Goal: Task Accomplishment & Management: Manage account settings

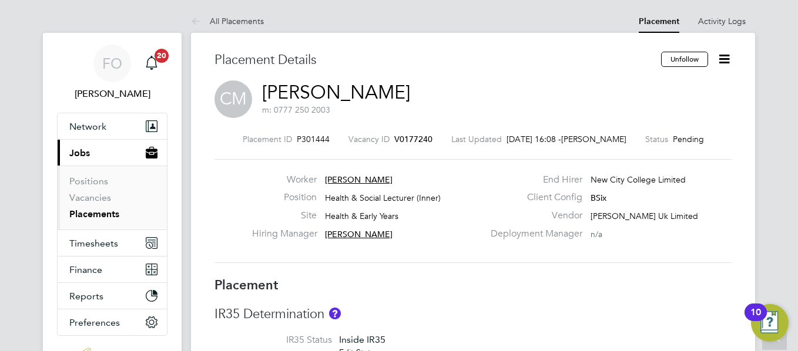
scroll to position [1645, 0]
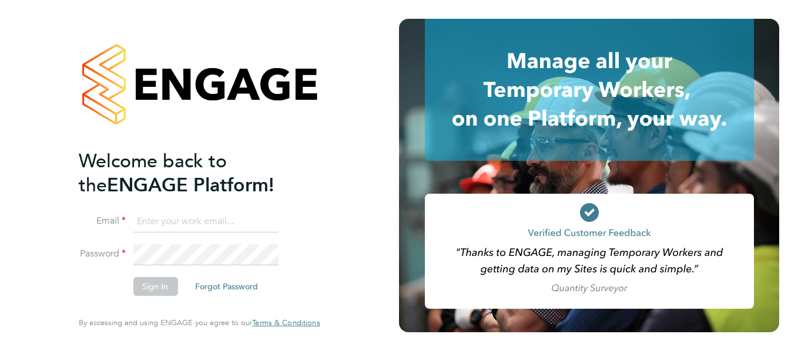
click at [184, 227] on input at bounding box center [205, 221] width 145 height 21
type input "kirsty.hanmore@ncclondon.ac.uk"
drag, startPoint x: 139, startPoint y: 223, endPoint x: 526, endPoint y: 221, distance: 387.7
click at [526, 221] on app-barbie "Welcome back to the ENGAGE Platform! Email kirsty.hanmore@ncclondon.ac.uk Passw…" at bounding box center [399, 175] width 798 height 351
type input "francesca.oriordan@ncclondon.ac.uk"
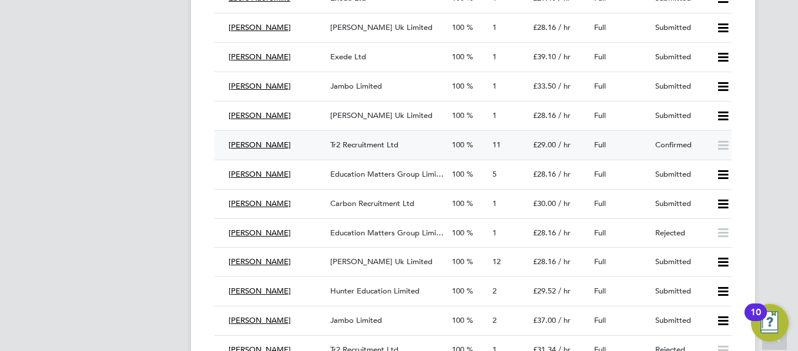
click at [647, 149] on div "Full" at bounding box center [619, 145] width 61 height 19
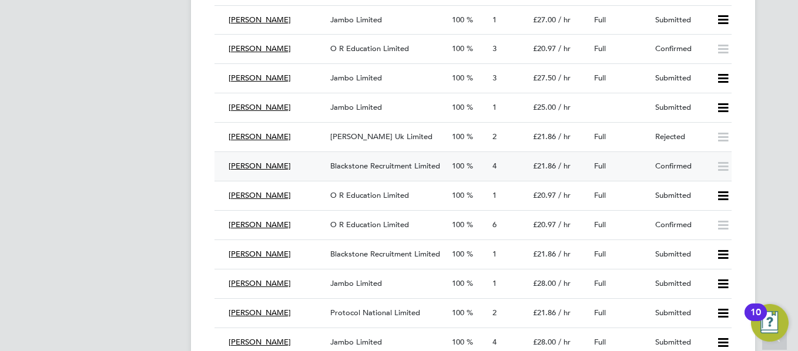
click at [640, 157] on div "Full" at bounding box center [619, 166] width 61 height 19
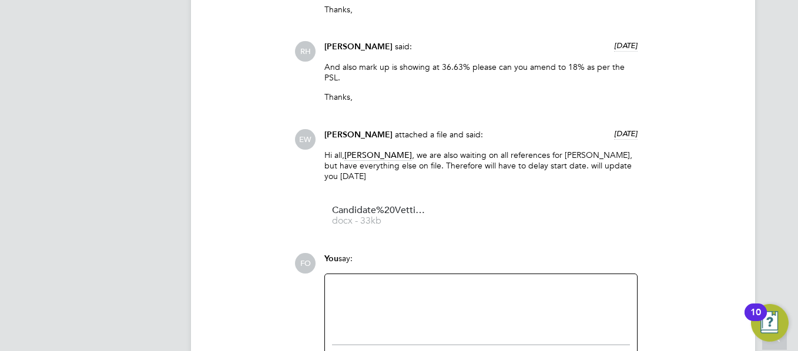
click at [432, 288] on div at bounding box center [481, 306] width 298 height 51
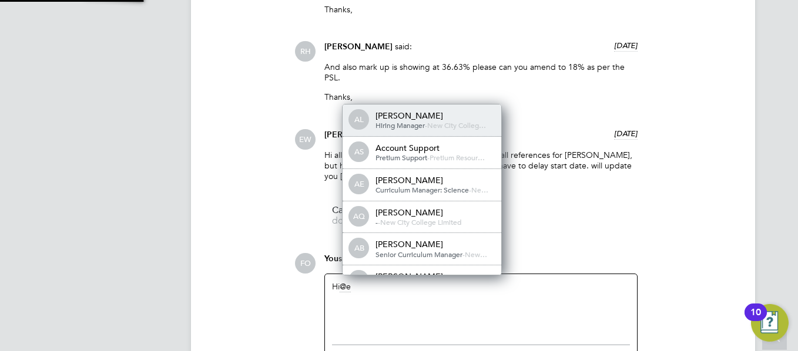
scroll to position [9, 118]
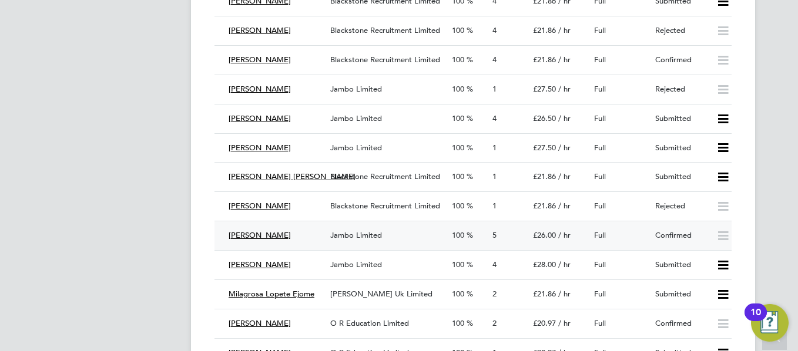
click at [657, 231] on div "Confirmed" at bounding box center [680, 235] width 61 height 19
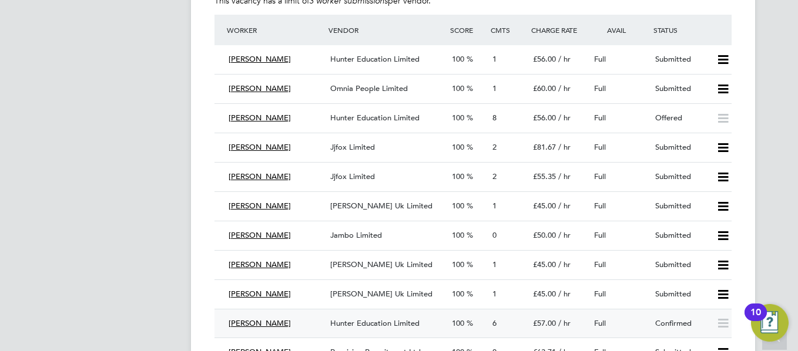
click at [647, 315] on div "Full" at bounding box center [619, 323] width 61 height 19
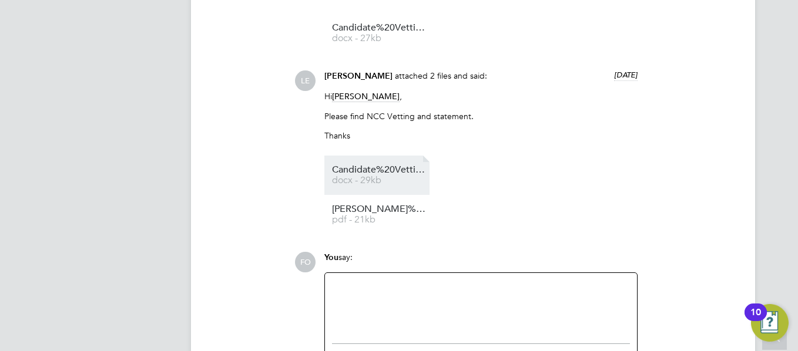
click at [391, 185] on link "Candidate%20Vetting%20Form%20-%20Michael%20Nevitt docx - 29kb" at bounding box center [379, 175] width 94 height 19
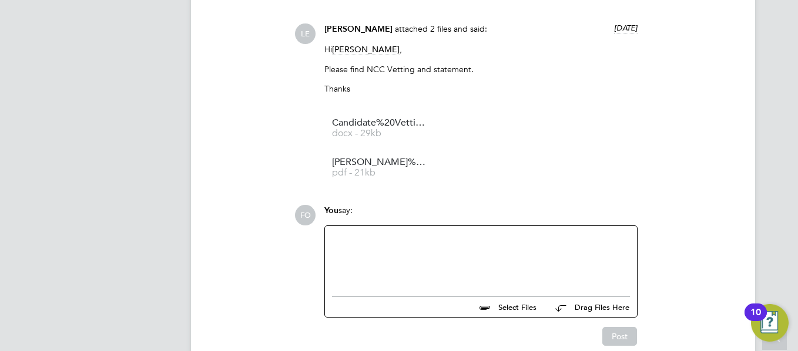
click at [430, 270] on div at bounding box center [481, 258] width 298 height 51
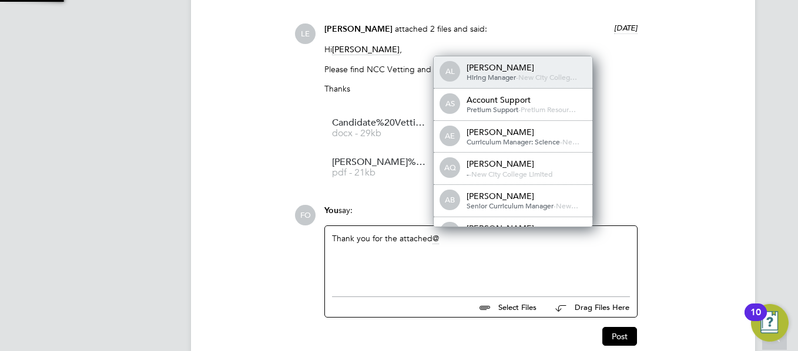
scroll to position [9, 118]
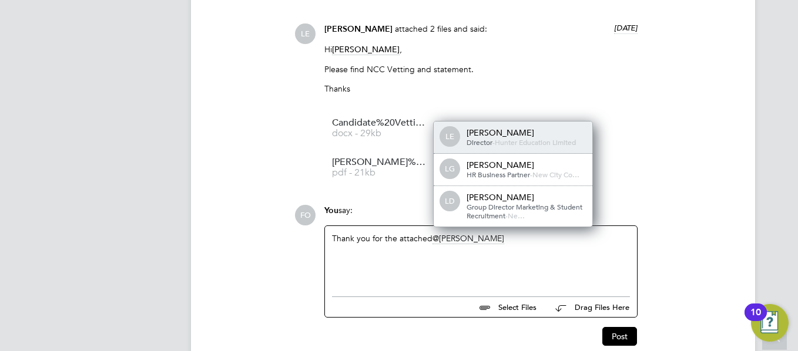
click at [547, 136] on div "Laurence Elkington" at bounding box center [524, 132] width 117 height 11
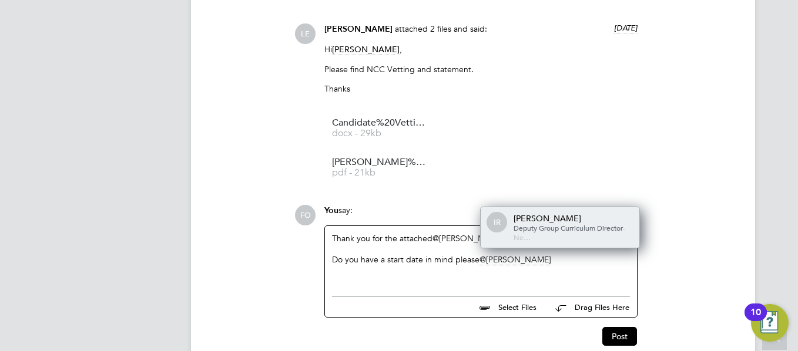
click at [551, 233] on span "Deputy Group Curriculum Director" at bounding box center [567, 227] width 109 height 9
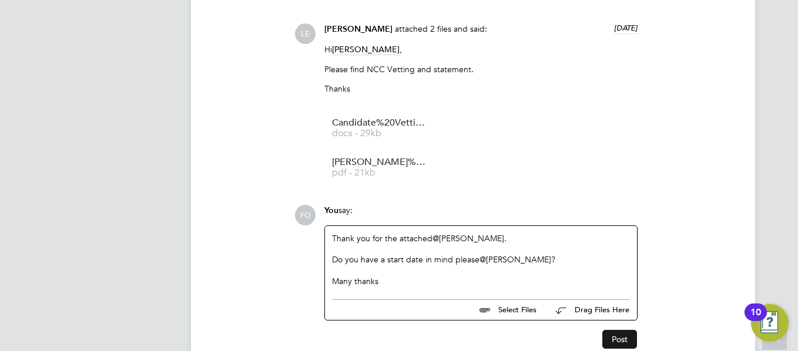
click at [630, 348] on button "Post" at bounding box center [619, 339] width 35 height 19
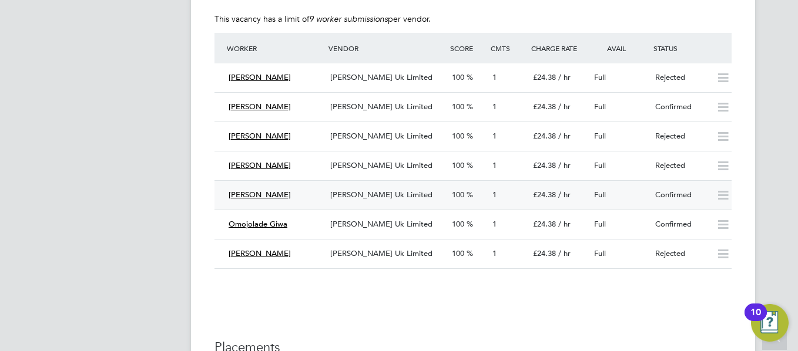
click at [654, 187] on div "Confirmed" at bounding box center [680, 195] width 61 height 19
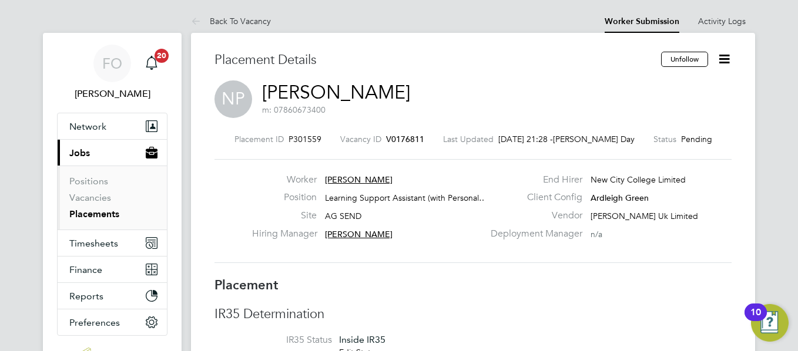
click at [420, 137] on span "V0176811" at bounding box center [405, 139] width 38 height 11
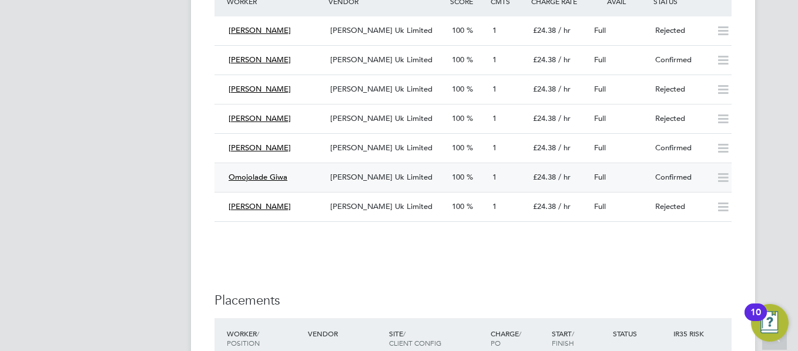
click at [641, 182] on div "Full" at bounding box center [619, 177] width 61 height 19
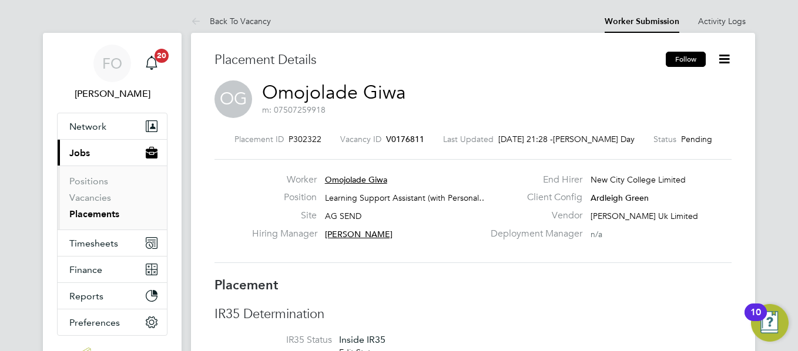
click at [682, 58] on button "Follow" at bounding box center [686, 59] width 40 height 15
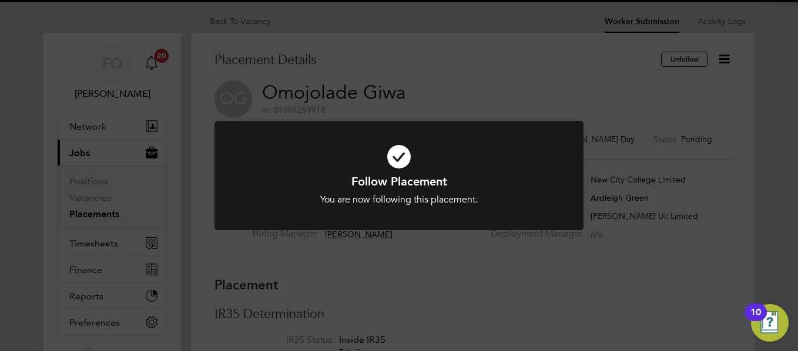
click at [723, 56] on div "Follow Placement You are now following this placement. Cancel Okay" at bounding box center [399, 175] width 798 height 351
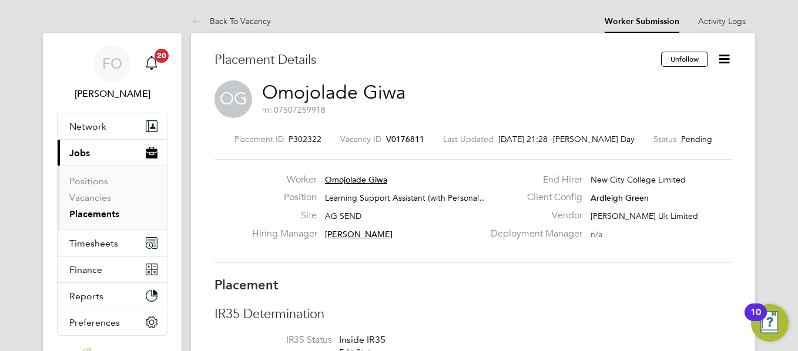
click at [723, 56] on icon at bounding box center [724, 59] width 15 height 15
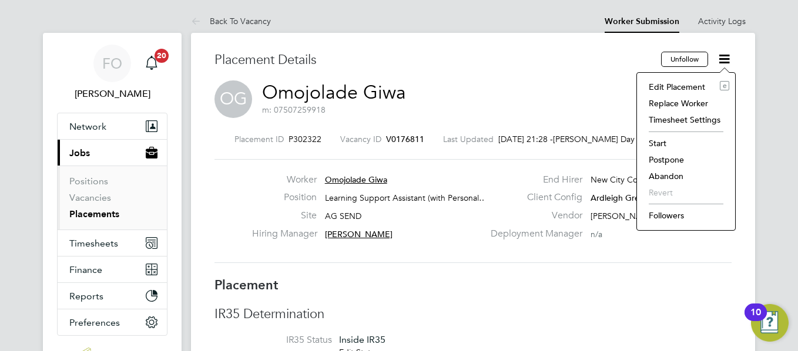
click at [668, 210] on li "Followers" at bounding box center [686, 215] width 86 height 16
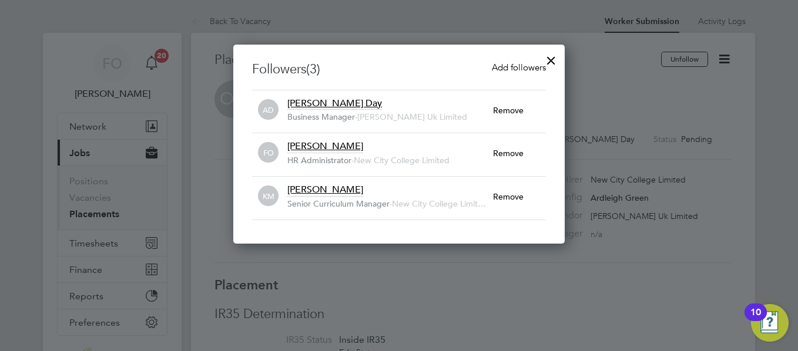
click at [519, 70] on span "Add followers" at bounding box center [519, 67] width 54 height 11
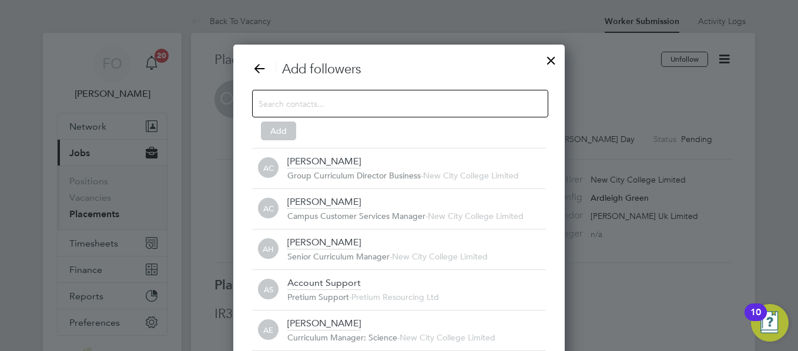
click at [337, 98] on input at bounding box center [390, 103] width 264 height 15
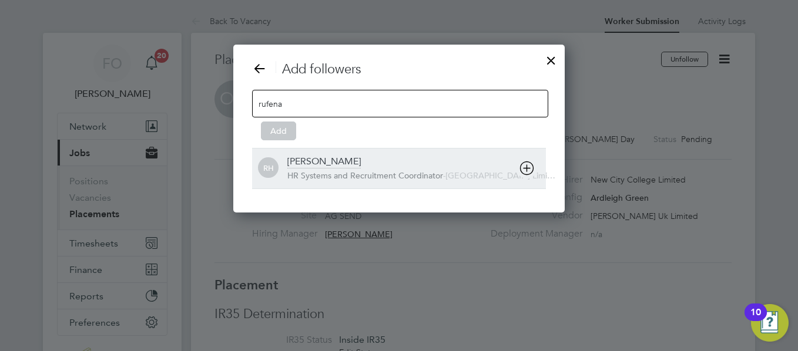
type input "rufena"
click at [301, 158] on div "[PERSON_NAME]" at bounding box center [323, 162] width 73 height 13
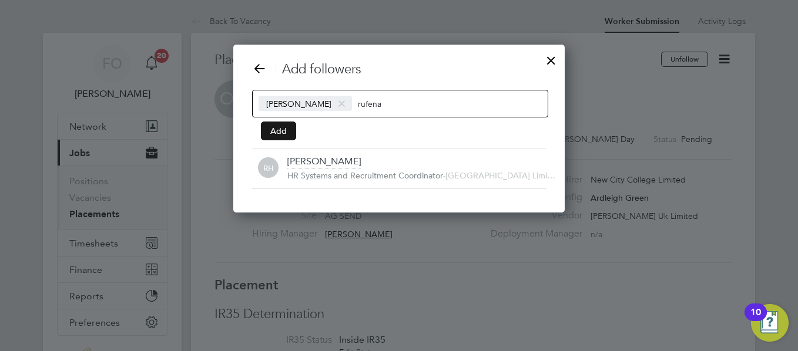
click at [284, 133] on button "Add" at bounding box center [278, 131] width 35 height 19
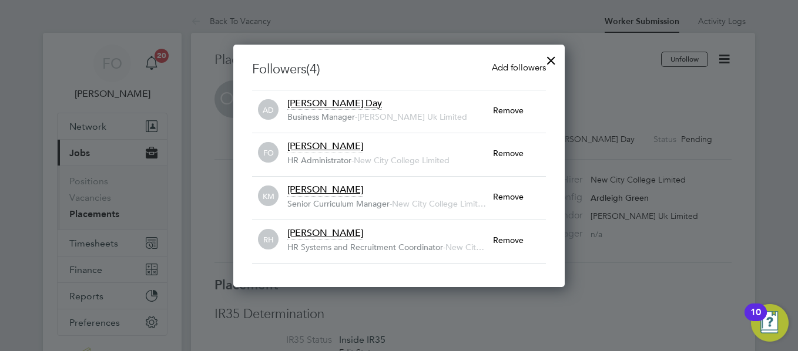
click at [547, 59] on div at bounding box center [550, 57] width 21 height 21
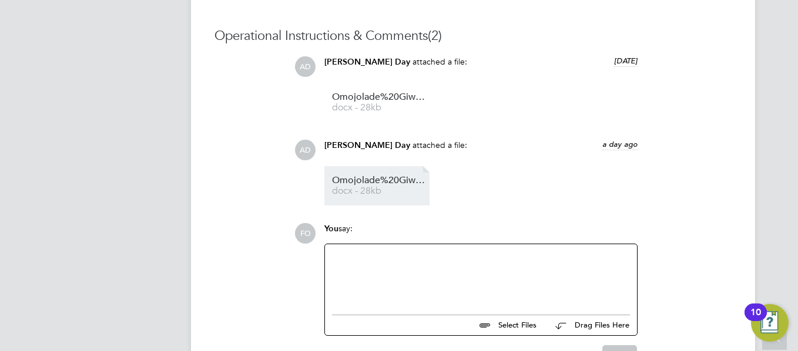
click at [398, 178] on span "Omojolade%20Giwa%20Vetting%20Form" at bounding box center [379, 180] width 94 height 9
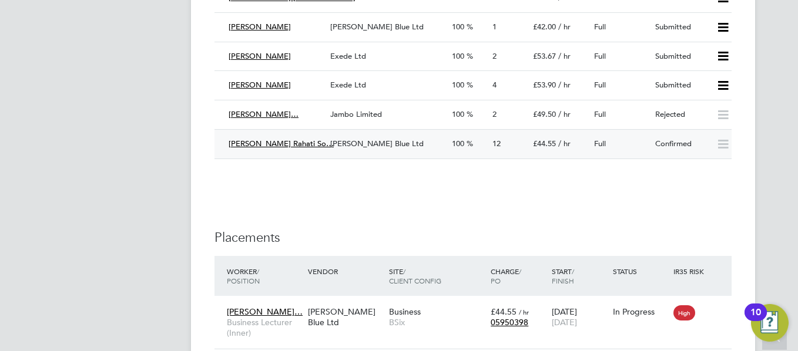
click at [656, 135] on div "Confirmed" at bounding box center [680, 144] width 61 height 19
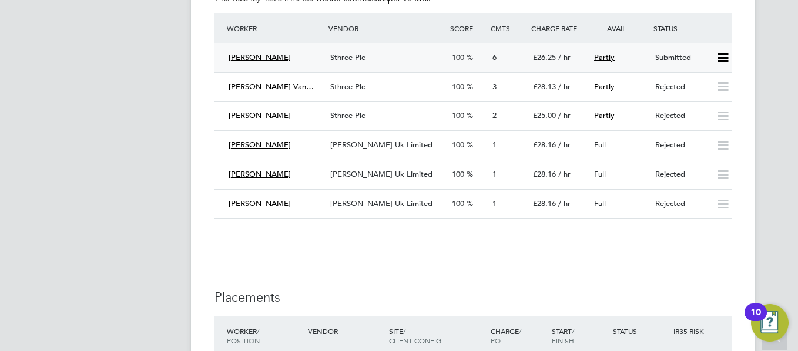
click at [666, 59] on div "Submitted" at bounding box center [680, 57] width 61 height 19
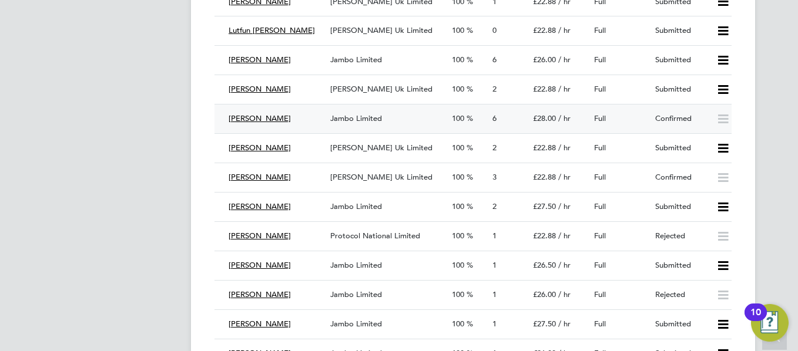
click at [667, 123] on div "Confirmed" at bounding box center [680, 118] width 61 height 19
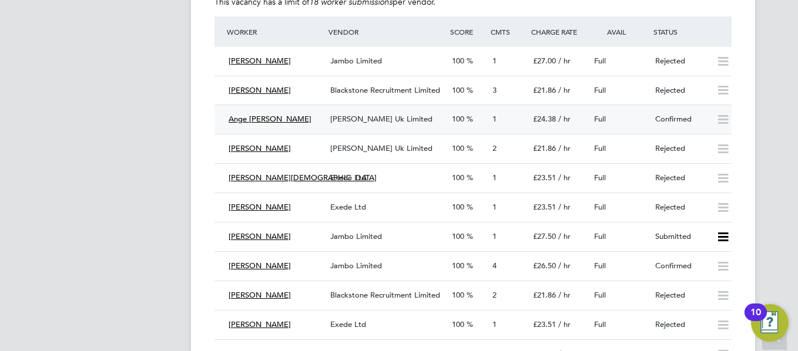
click at [645, 121] on div "Full" at bounding box center [619, 119] width 61 height 19
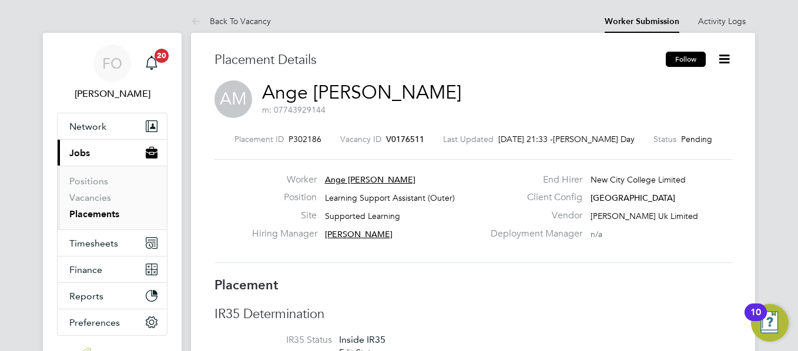
click at [687, 58] on button "Follow" at bounding box center [686, 59] width 40 height 15
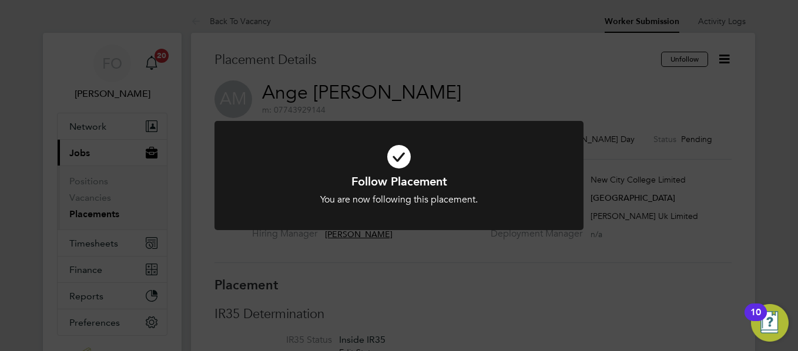
click at [678, 126] on div "Follow Placement You are now following this placement. Cancel Okay" at bounding box center [399, 175] width 798 height 351
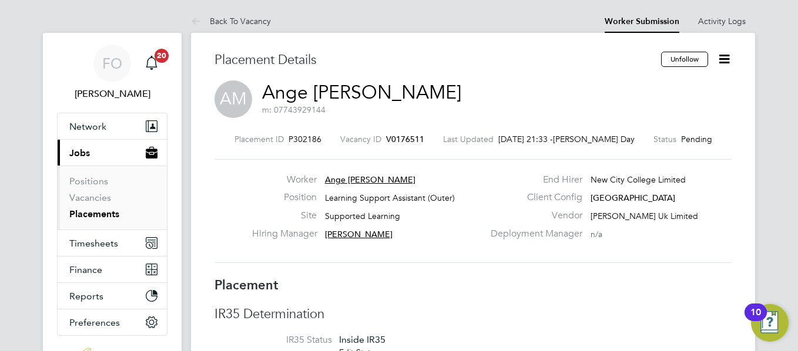
click at [721, 60] on icon at bounding box center [724, 59] width 15 height 15
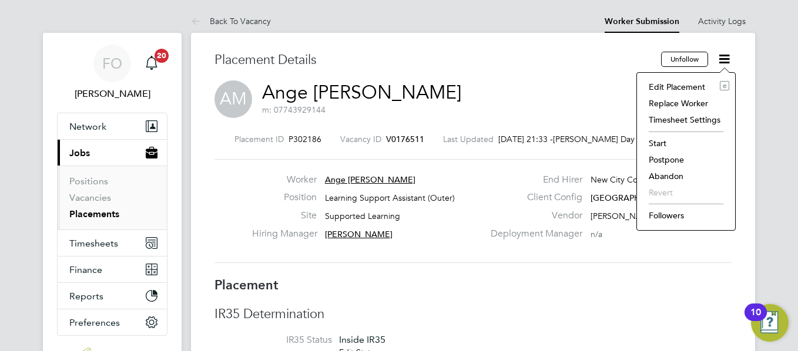
click at [665, 143] on li "Start" at bounding box center [686, 143] width 86 height 16
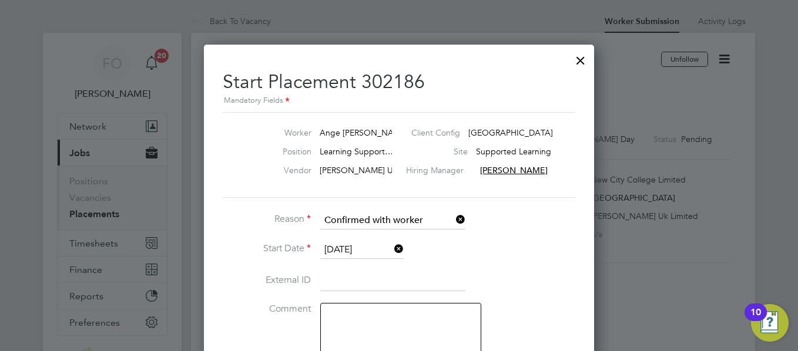
click at [561, 243] on li "Start Date 01 Sep 2025" at bounding box center [399, 255] width 352 height 29
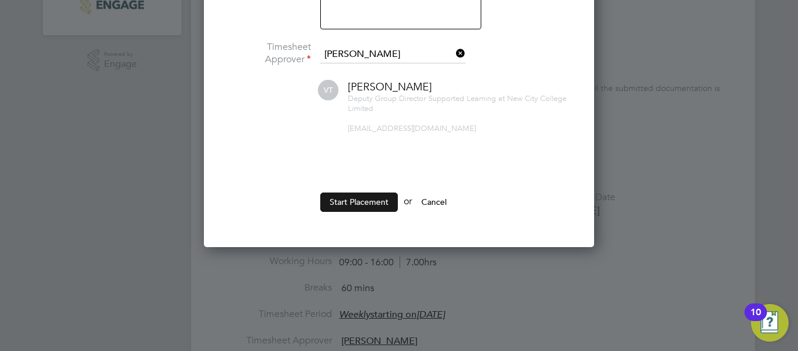
click at [345, 198] on button "Start Placement" at bounding box center [359, 202] width 78 height 19
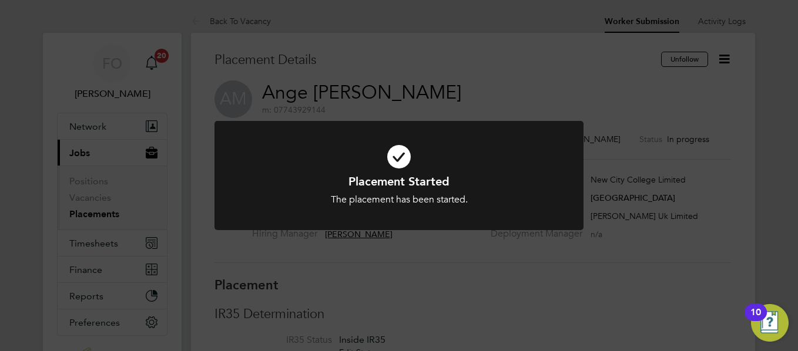
click at [559, 80] on div "Placement Started The placement has been started. Cancel Okay" at bounding box center [399, 175] width 798 height 351
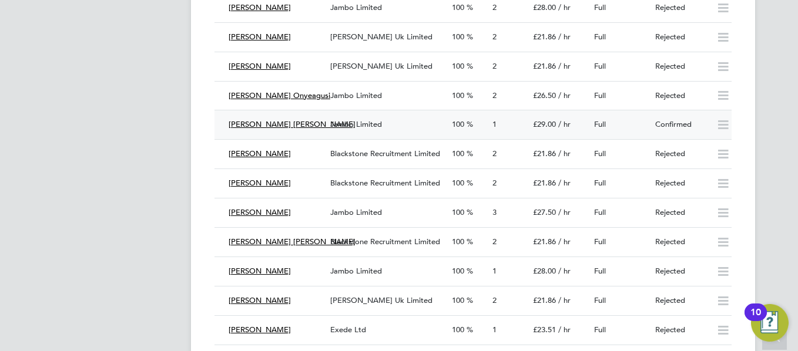
click at [676, 117] on div "Confirmed" at bounding box center [680, 124] width 61 height 19
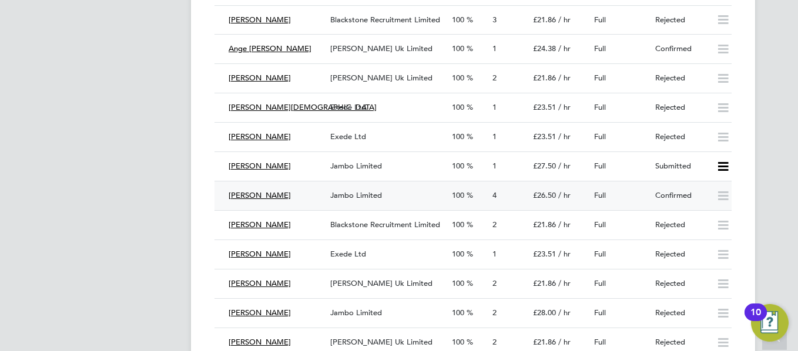
click at [680, 192] on div "Confirmed" at bounding box center [680, 195] width 61 height 19
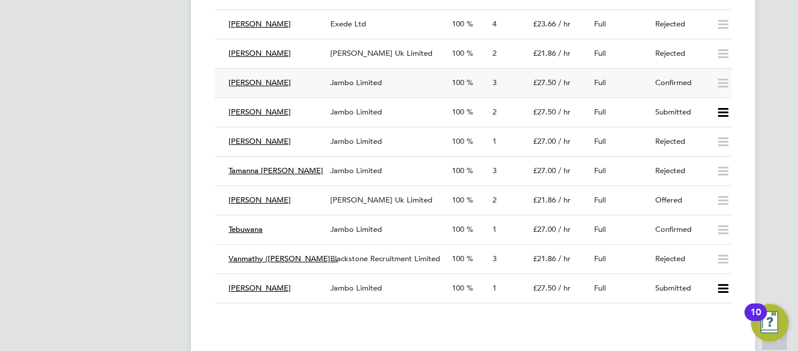
click at [683, 84] on div "Confirmed" at bounding box center [680, 82] width 61 height 19
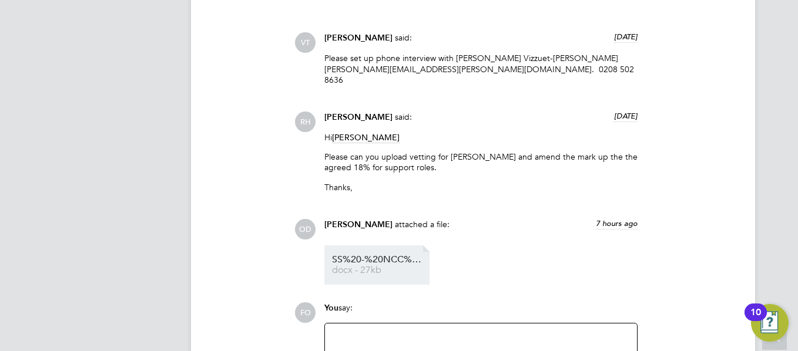
click at [379, 256] on span "SS%20-%20NCC%20Form" at bounding box center [379, 260] width 94 height 9
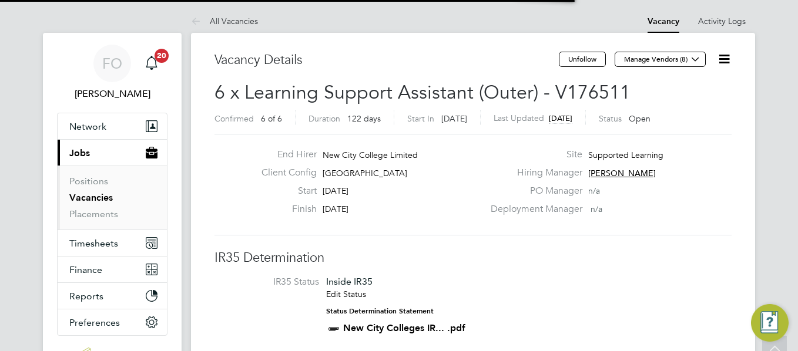
scroll to position [6, 6]
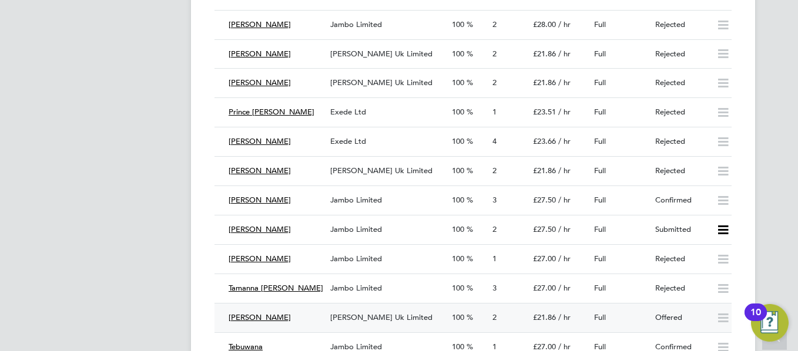
click at [640, 318] on div "Full" at bounding box center [619, 317] width 61 height 19
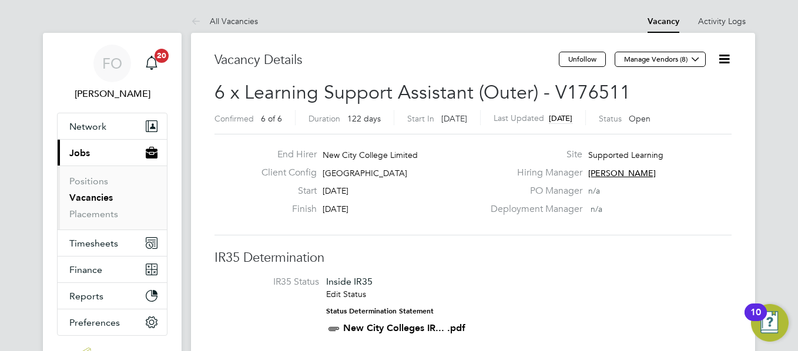
click at [103, 201] on link "Vacancies" at bounding box center [90, 197] width 43 height 11
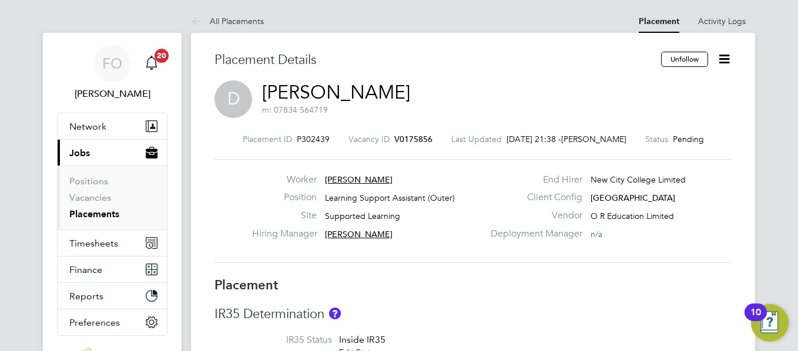
click at [416, 137] on span "V0175856" at bounding box center [413, 139] width 38 height 11
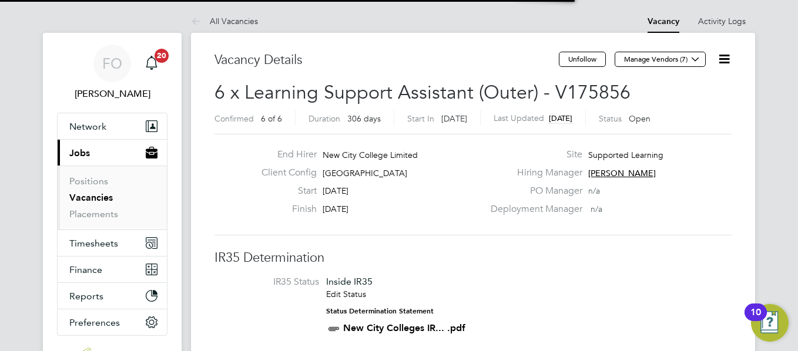
scroll to position [6, 6]
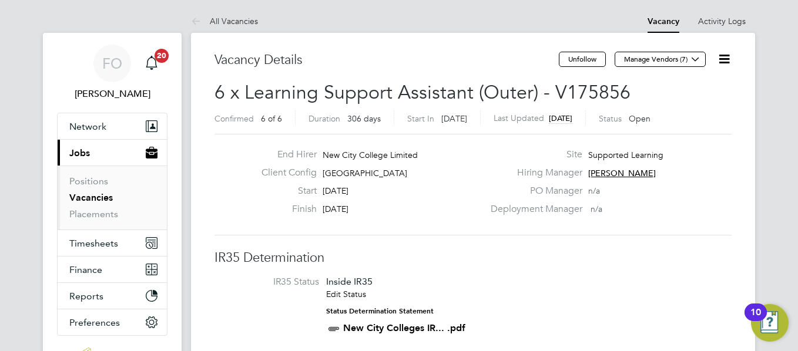
click at [722, 198] on div "PO Manager n/a" at bounding box center [609, 194] width 253 height 18
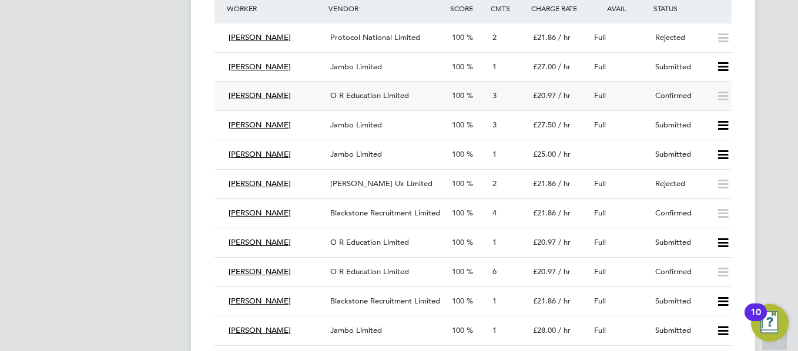
click at [667, 90] on div "Confirmed" at bounding box center [680, 95] width 61 height 19
